Goal: Task Accomplishment & Management: Use online tool/utility

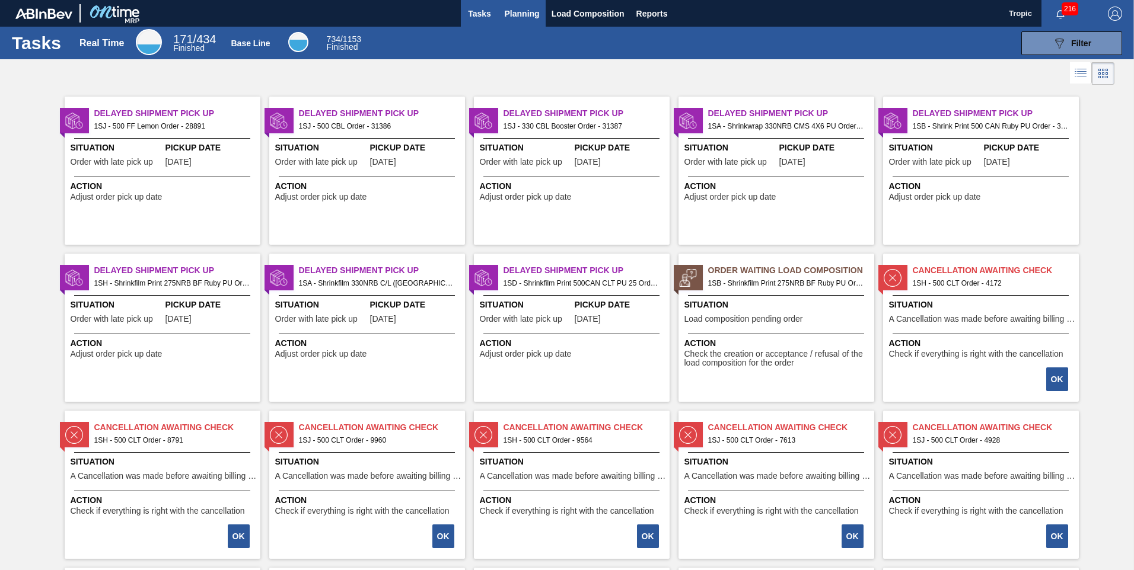
click at [513, 15] on span "Planning" at bounding box center [522, 14] width 35 height 14
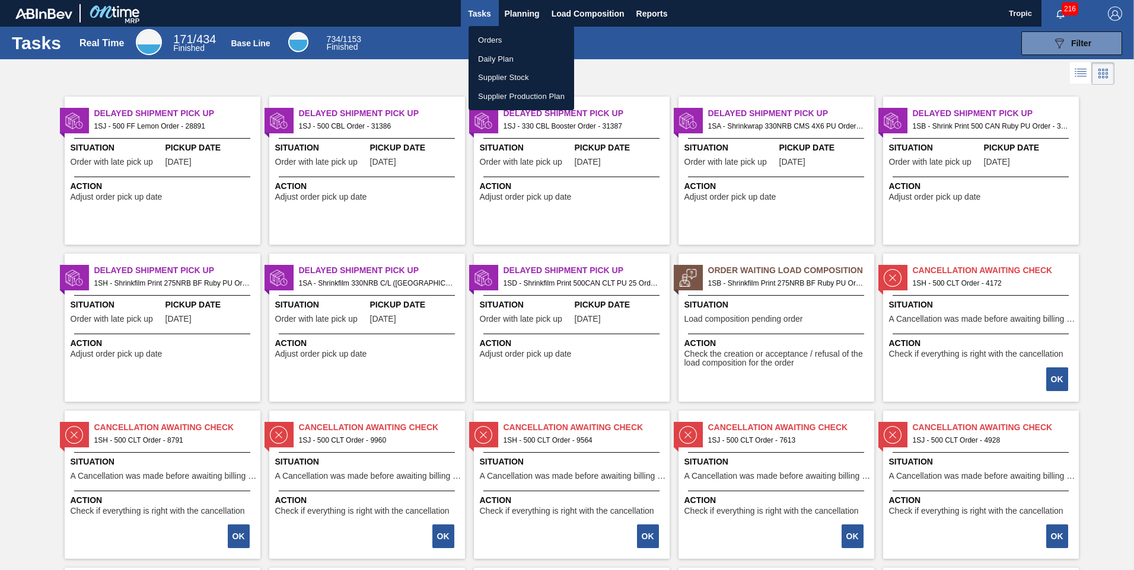
click at [494, 36] on li "Orders" at bounding box center [521, 40] width 106 height 19
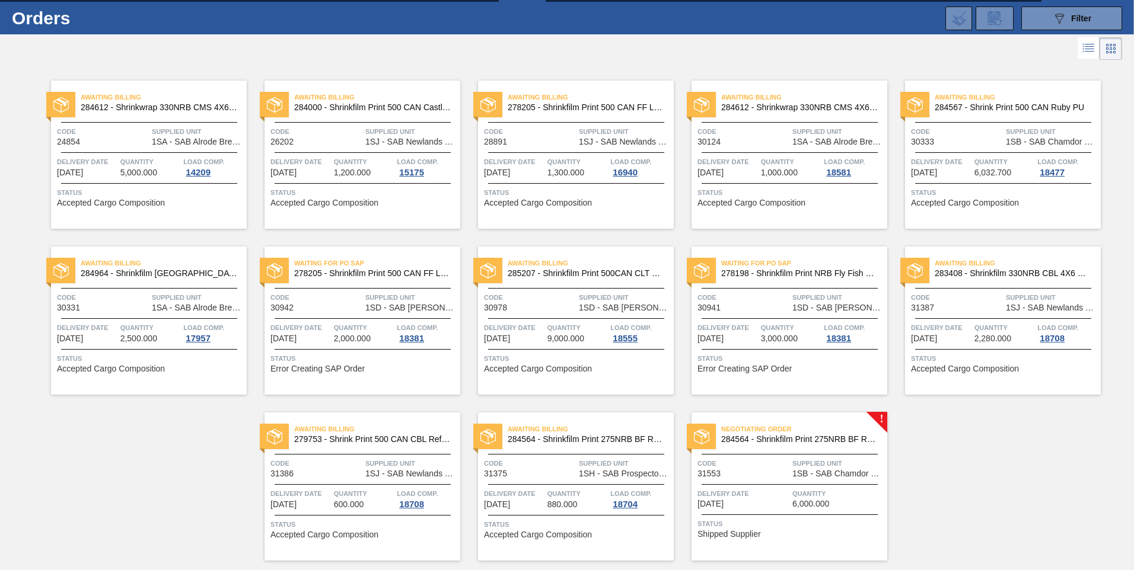
scroll to position [59, 0]
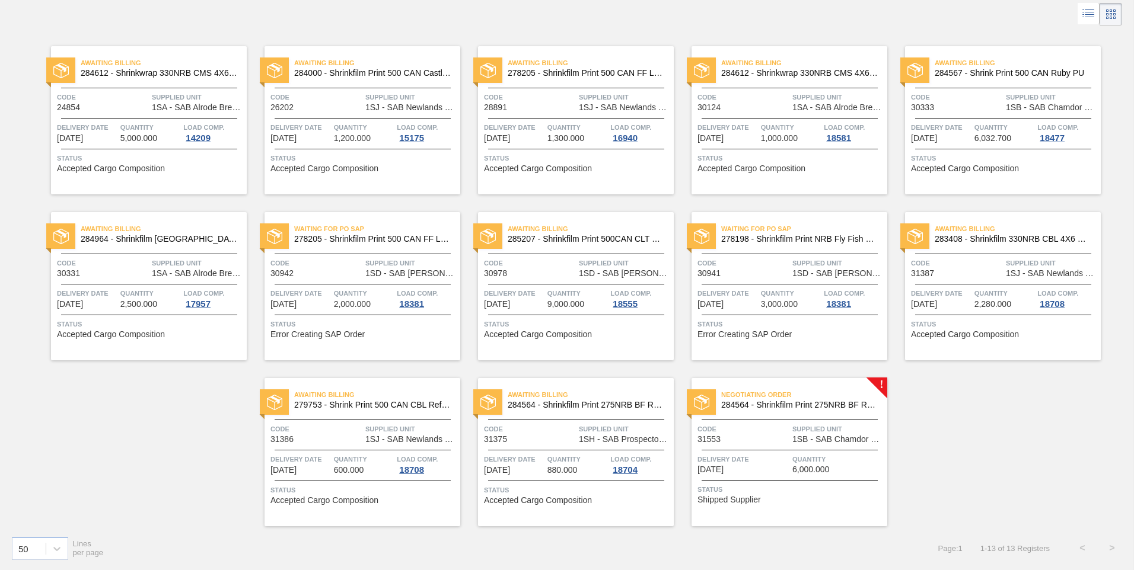
click at [812, 436] on span "1SB - SAB Chamdor Brewery" at bounding box center [838, 439] width 92 height 9
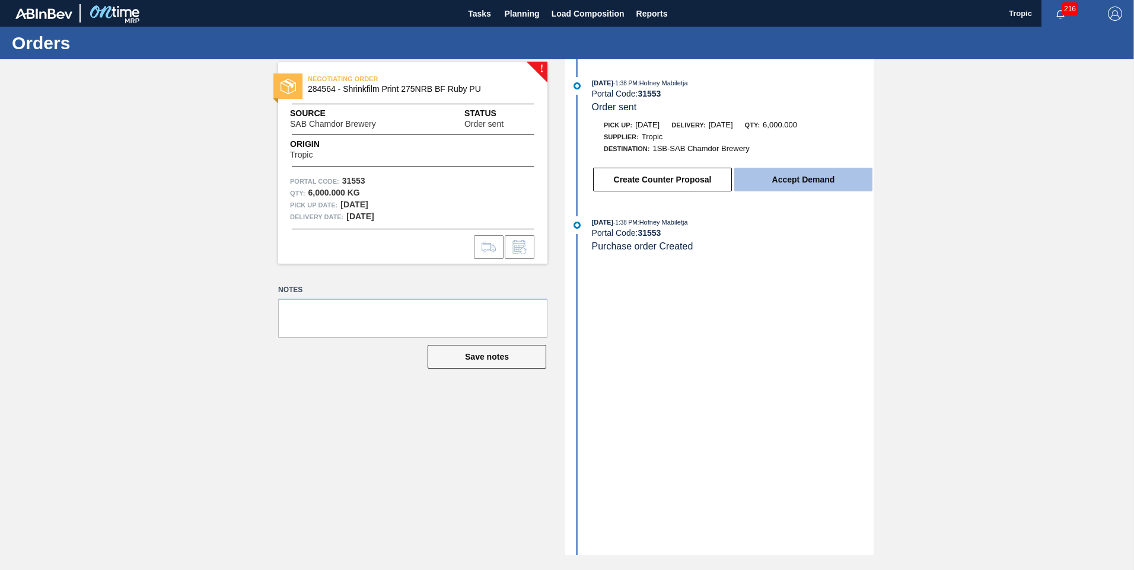
click at [795, 181] on button "Accept Demand" at bounding box center [803, 180] width 138 height 24
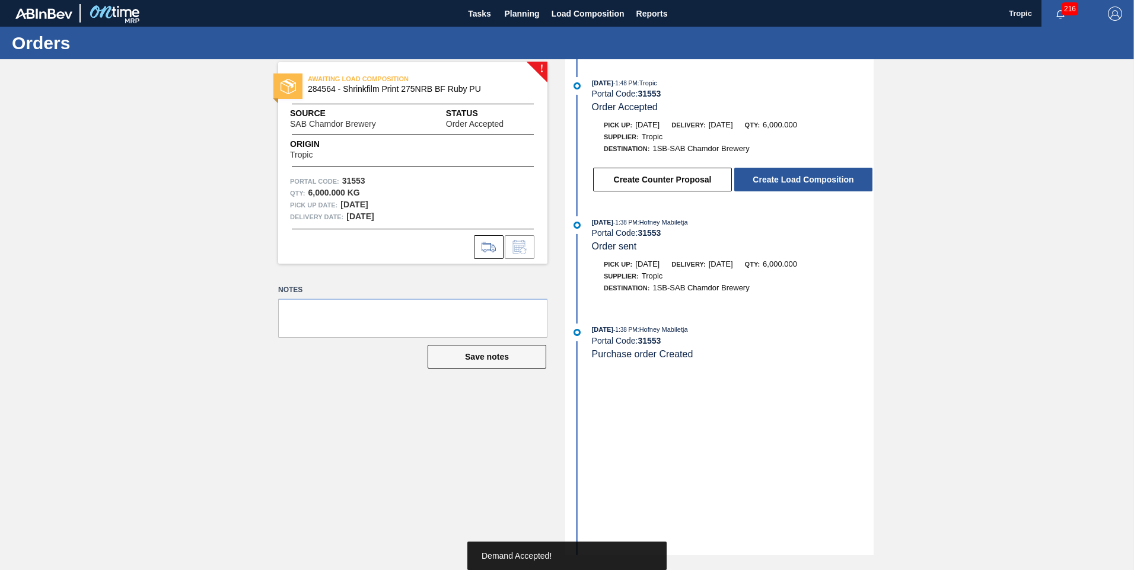
click at [795, 181] on button "Create Load Composition" at bounding box center [803, 180] width 138 height 24
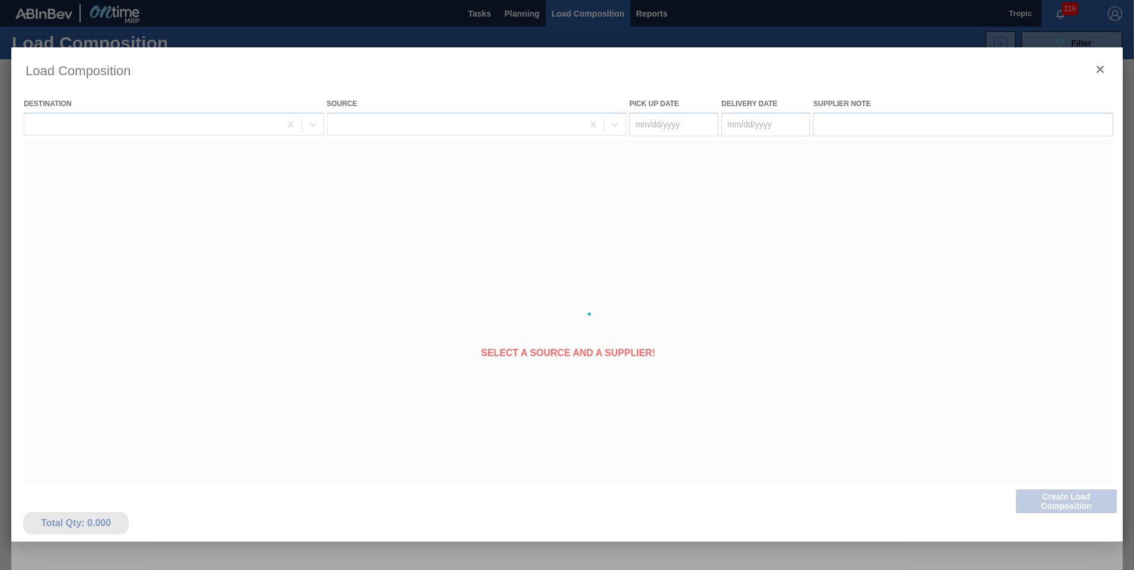
type Date "[DATE]"
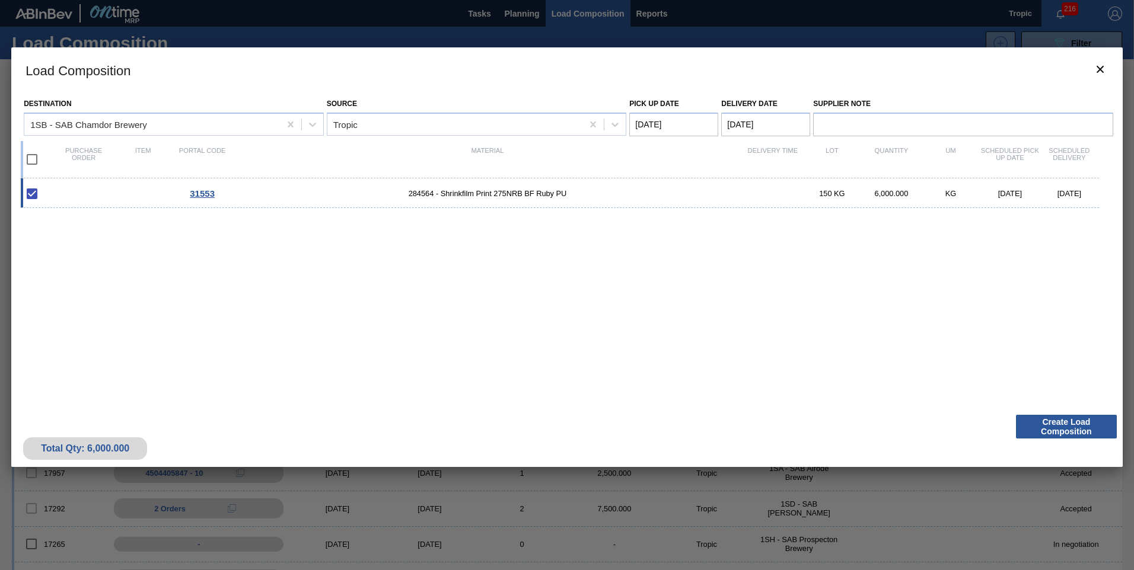
click at [31, 160] on input "checkbox" at bounding box center [32, 159] width 25 height 25
checkbox input "true"
click at [1070, 428] on button "Create Load Composition" at bounding box center [1066, 427] width 101 height 24
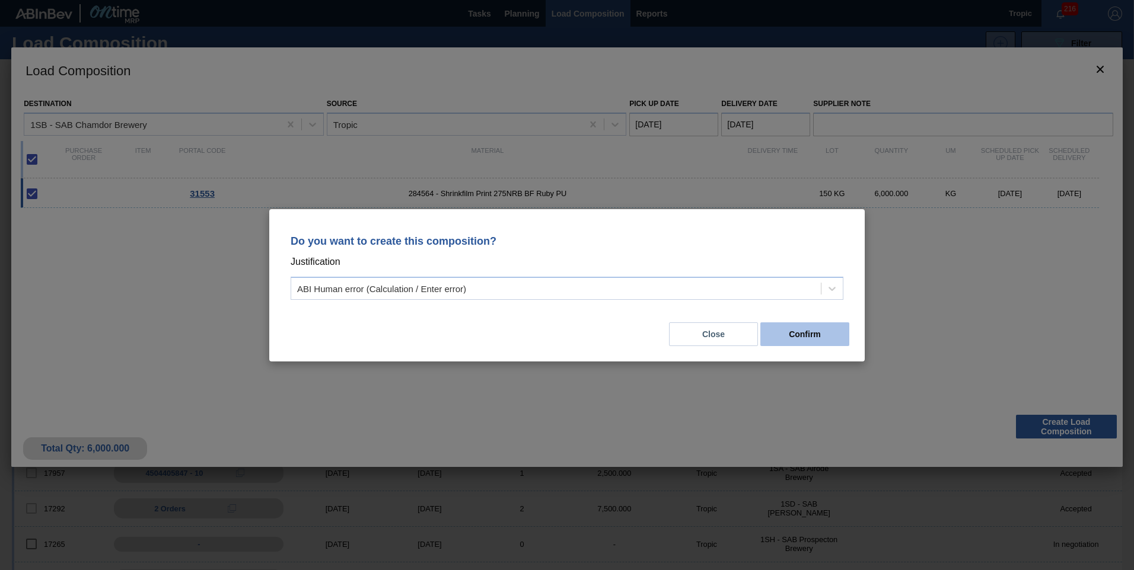
click at [818, 342] on button "Confirm" at bounding box center [804, 335] width 89 height 24
